Goal: Complete application form: Complete application form

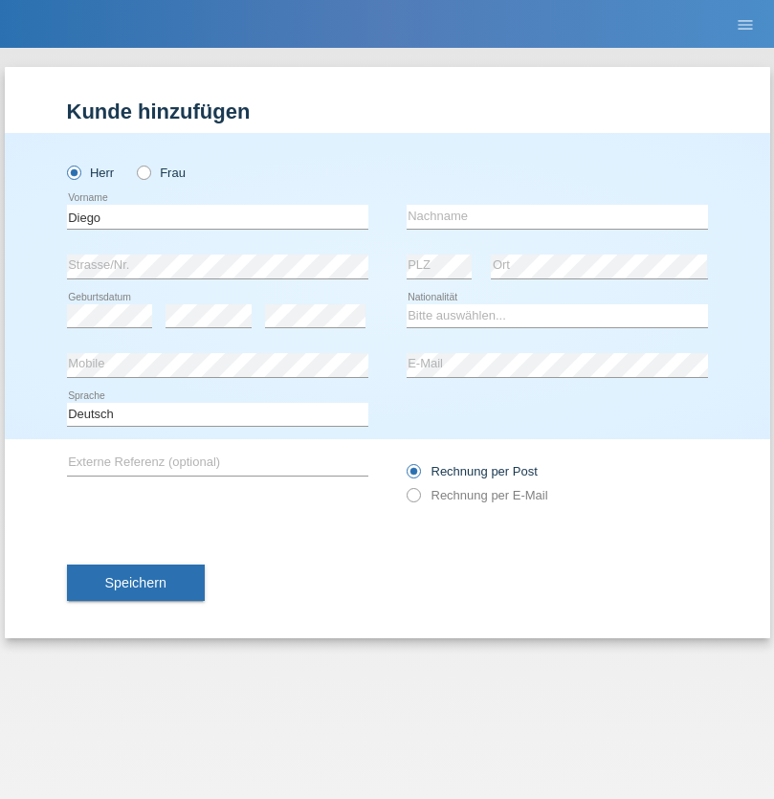
type input "Diego"
click at [557, 216] on input "text" at bounding box center [557, 217] width 301 height 24
type input "[PERSON_NAME]"
select select "ES"
select select "C"
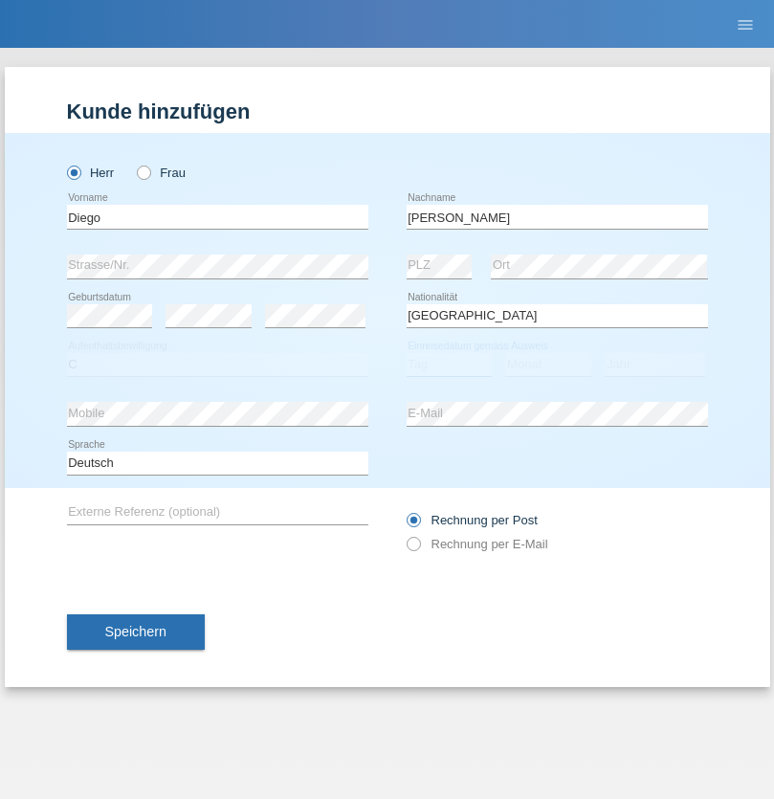
select select "16"
select select "06"
select select "2002"
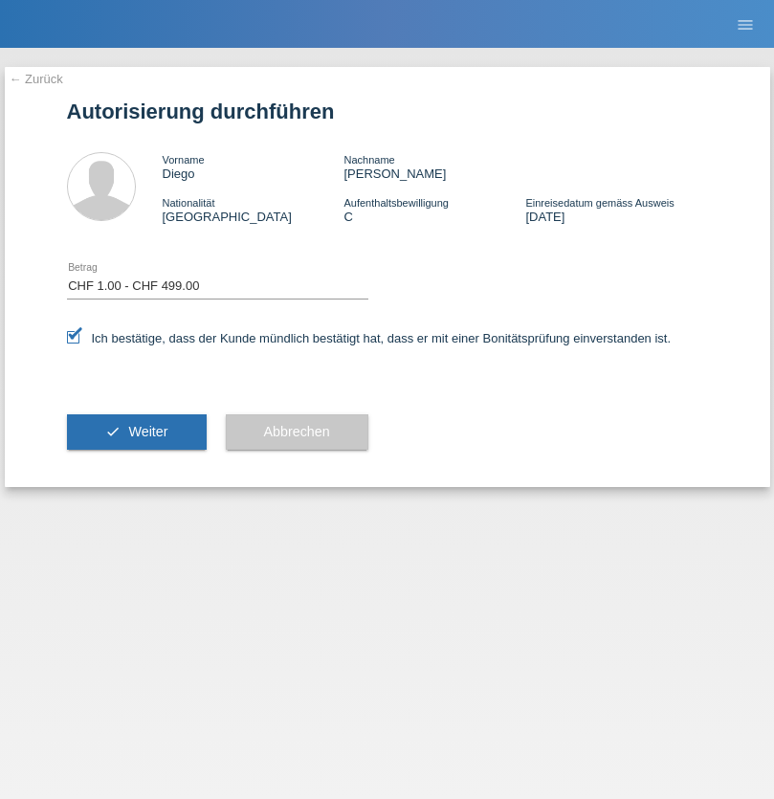
select select "1"
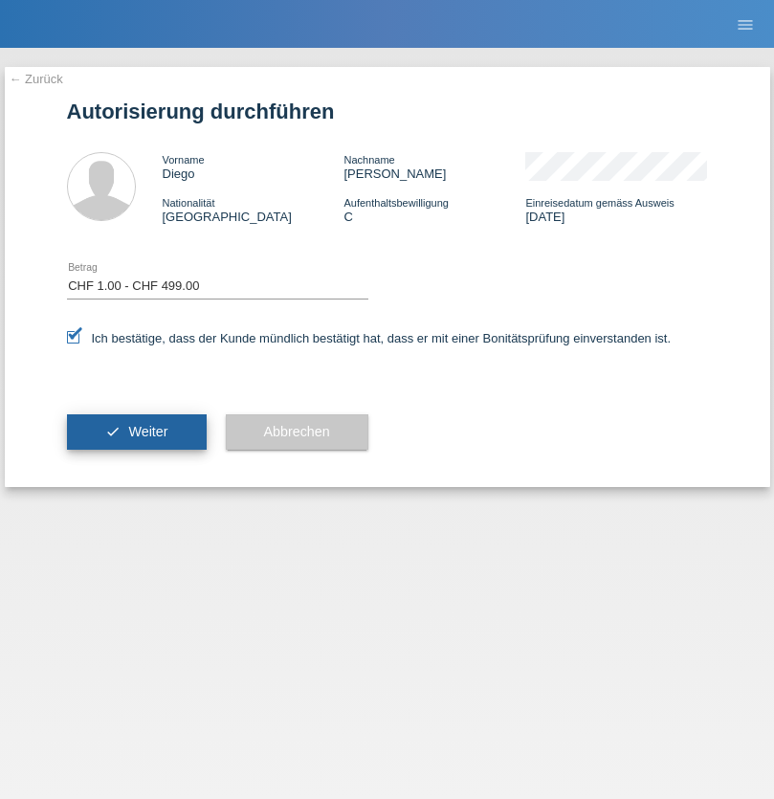
click at [136, 431] on span "Weiter" at bounding box center [147, 431] width 39 height 15
